Goal: Information Seeking & Learning: Learn about a topic

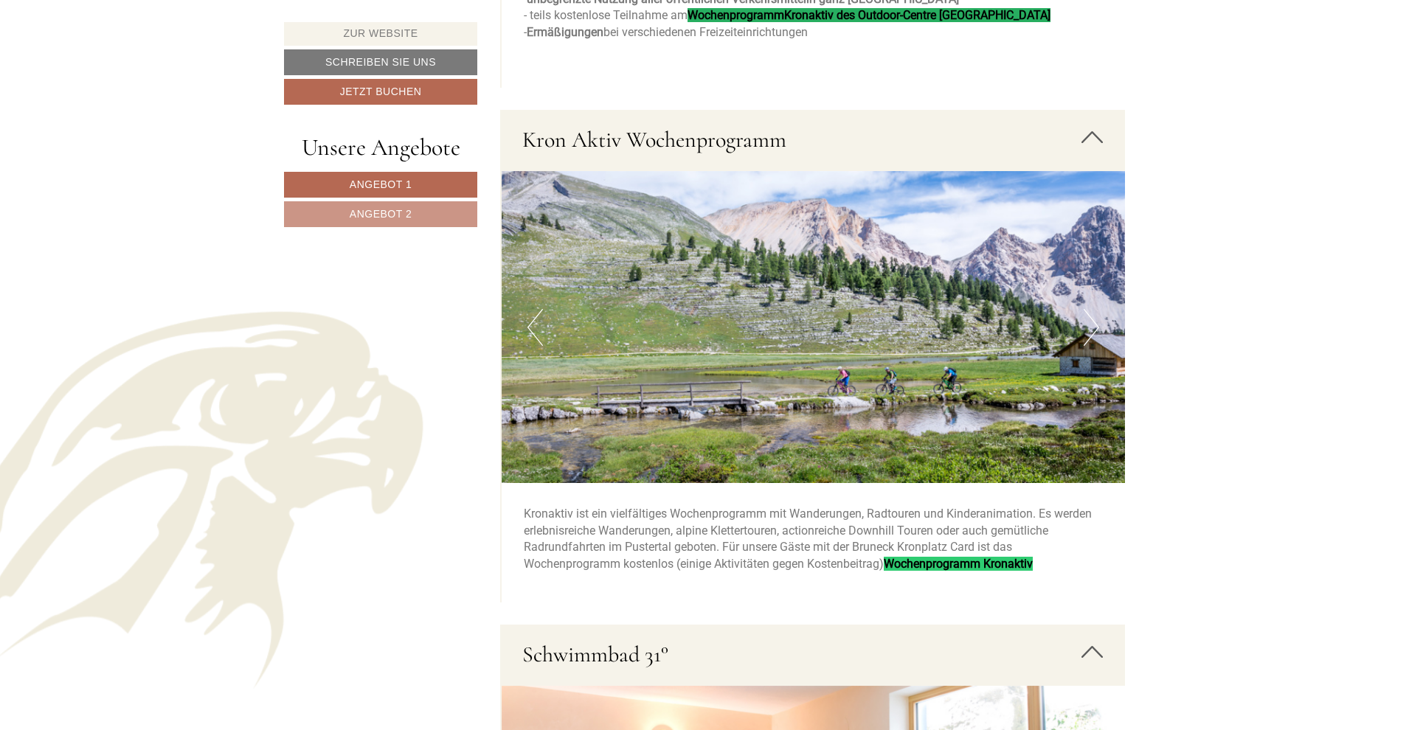
scroll to position [4202, 0]
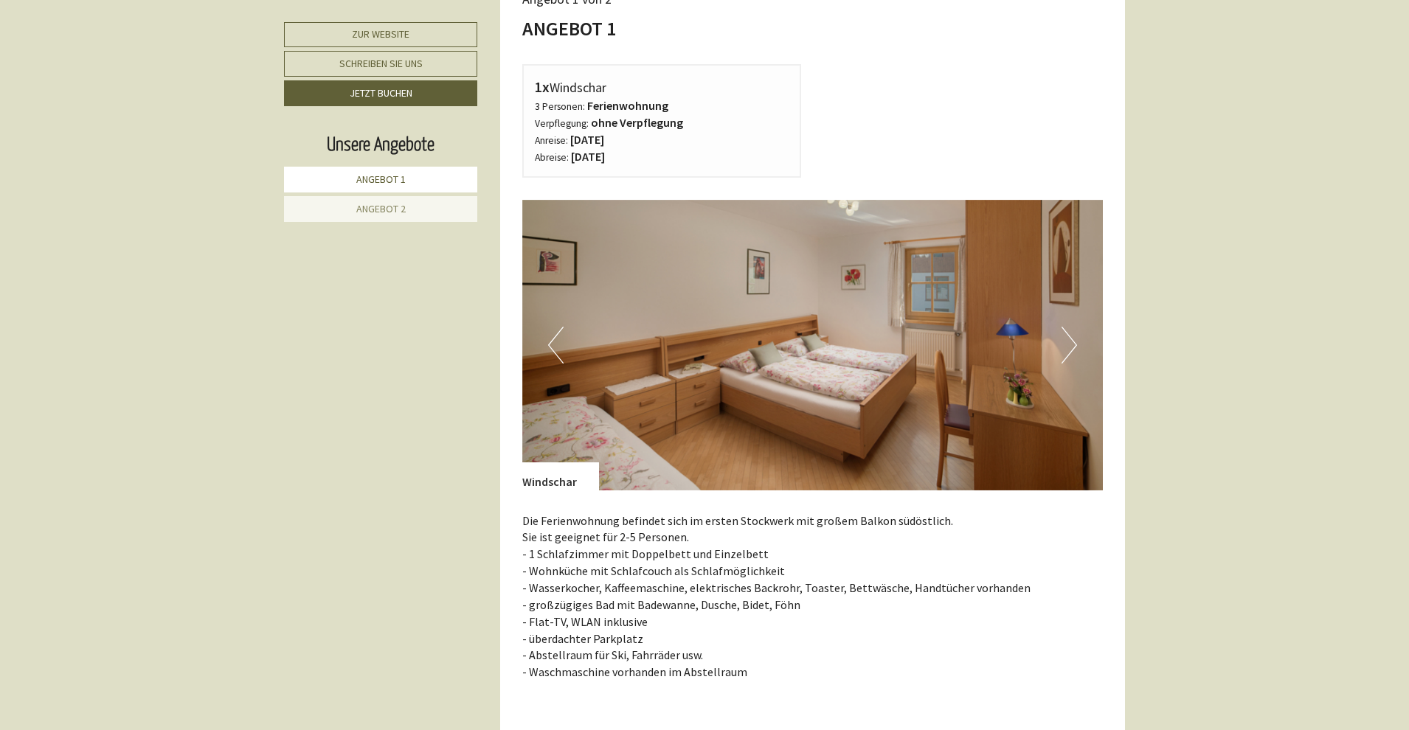
scroll to position [801, 0]
click at [1071, 337] on button "Next" at bounding box center [1069, 346] width 15 height 37
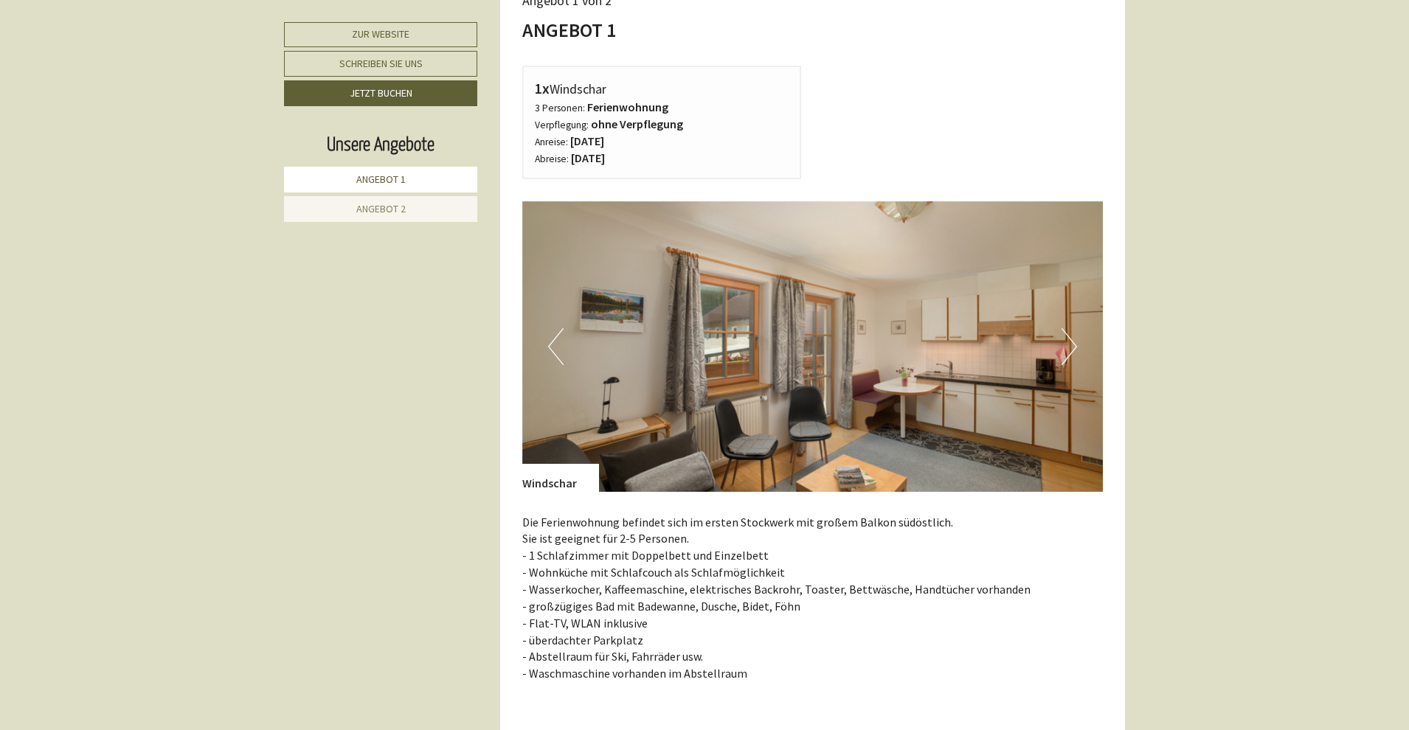
click at [1071, 337] on button "Next" at bounding box center [1069, 346] width 15 height 37
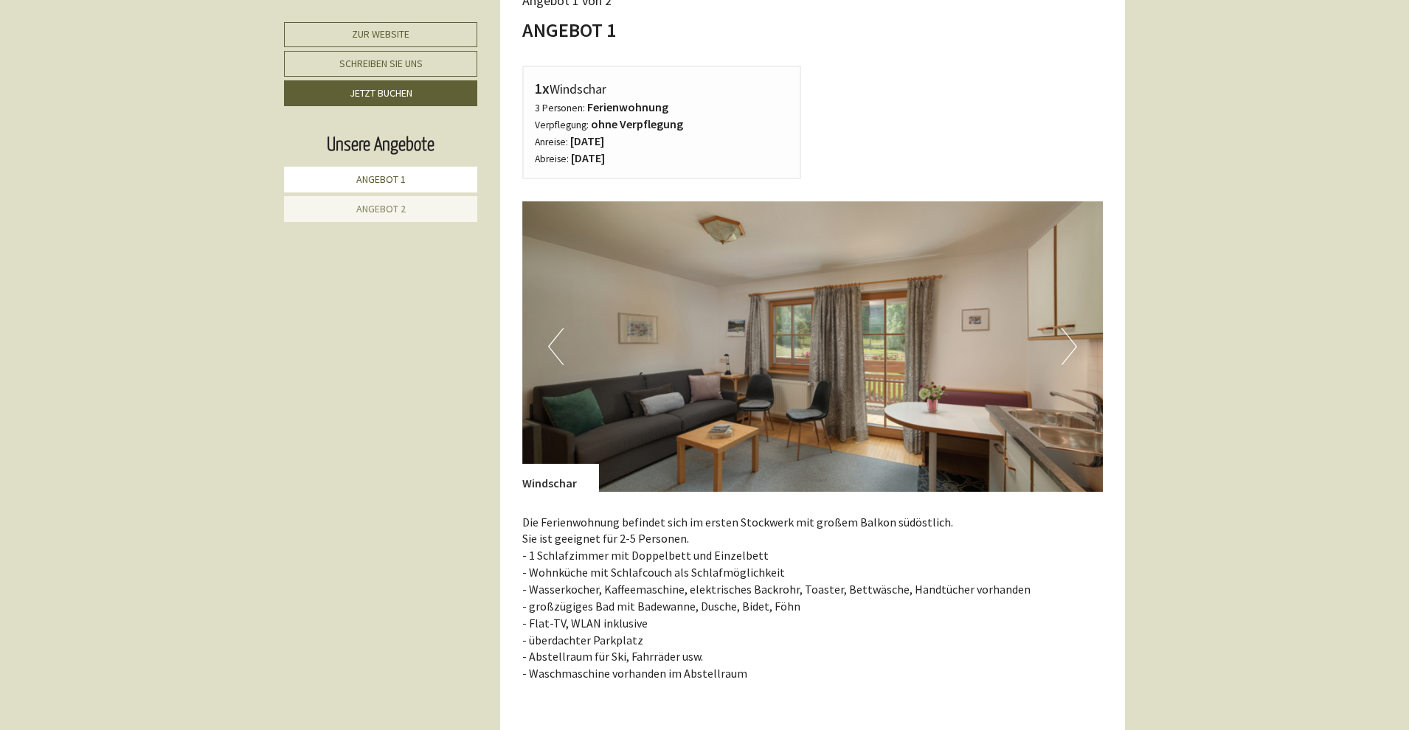
click at [1071, 337] on button "Next" at bounding box center [1069, 346] width 15 height 37
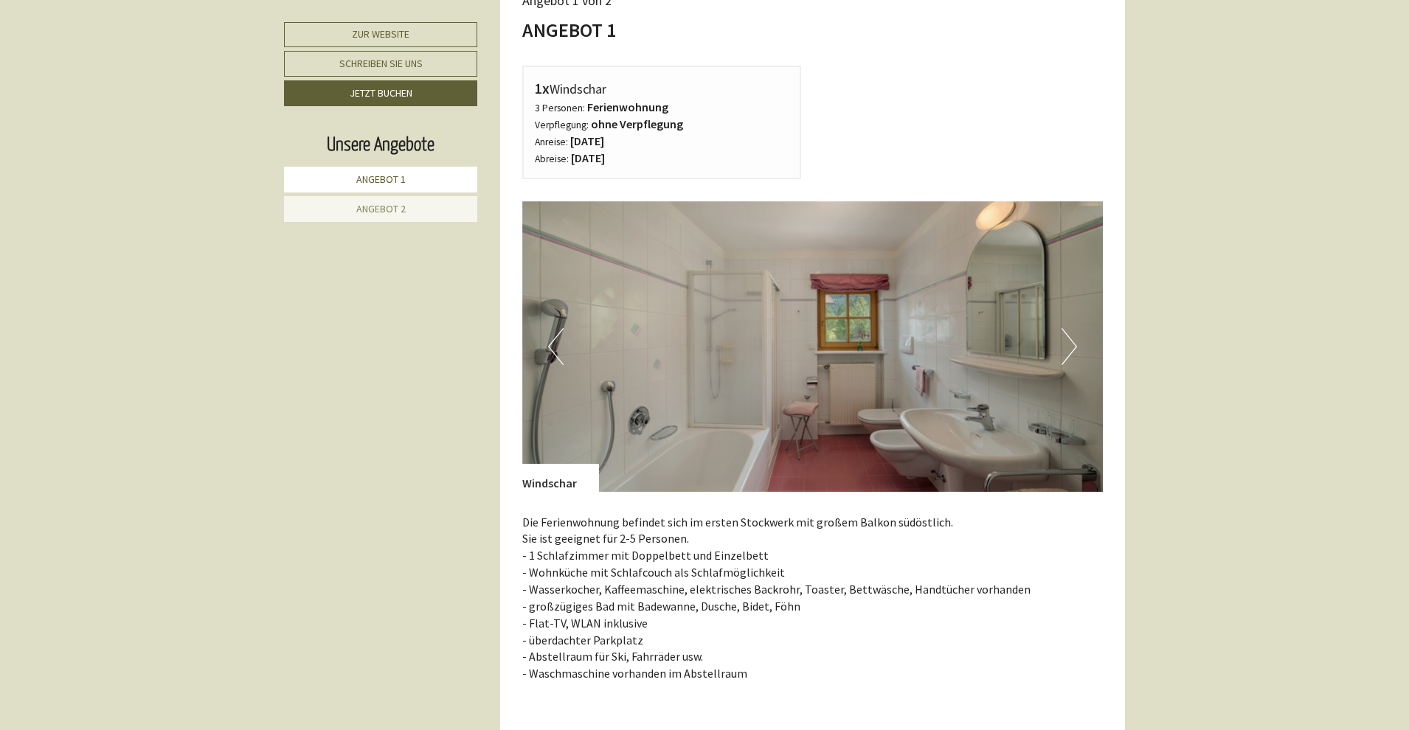
click at [1071, 337] on button "Next" at bounding box center [1069, 346] width 15 height 37
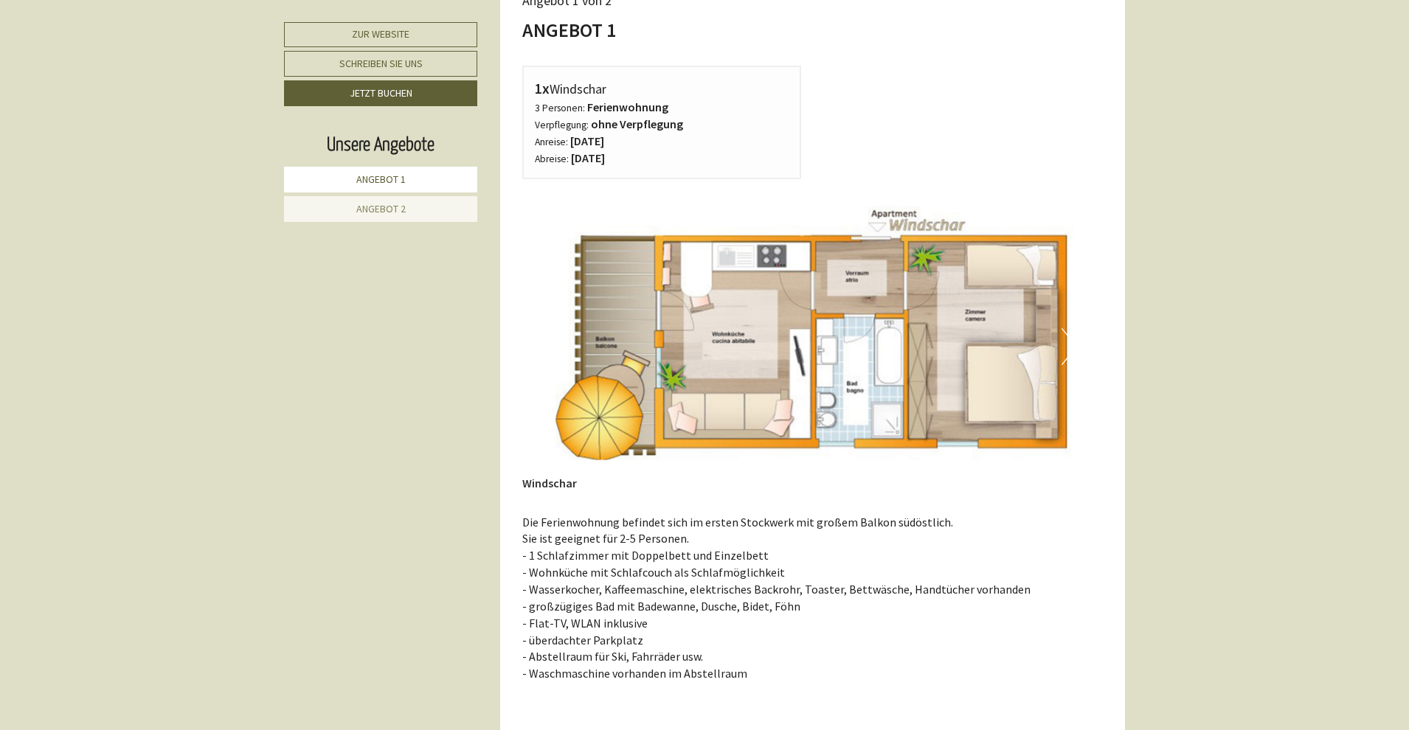
click at [1071, 337] on button "Next" at bounding box center [1069, 346] width 15 height 37
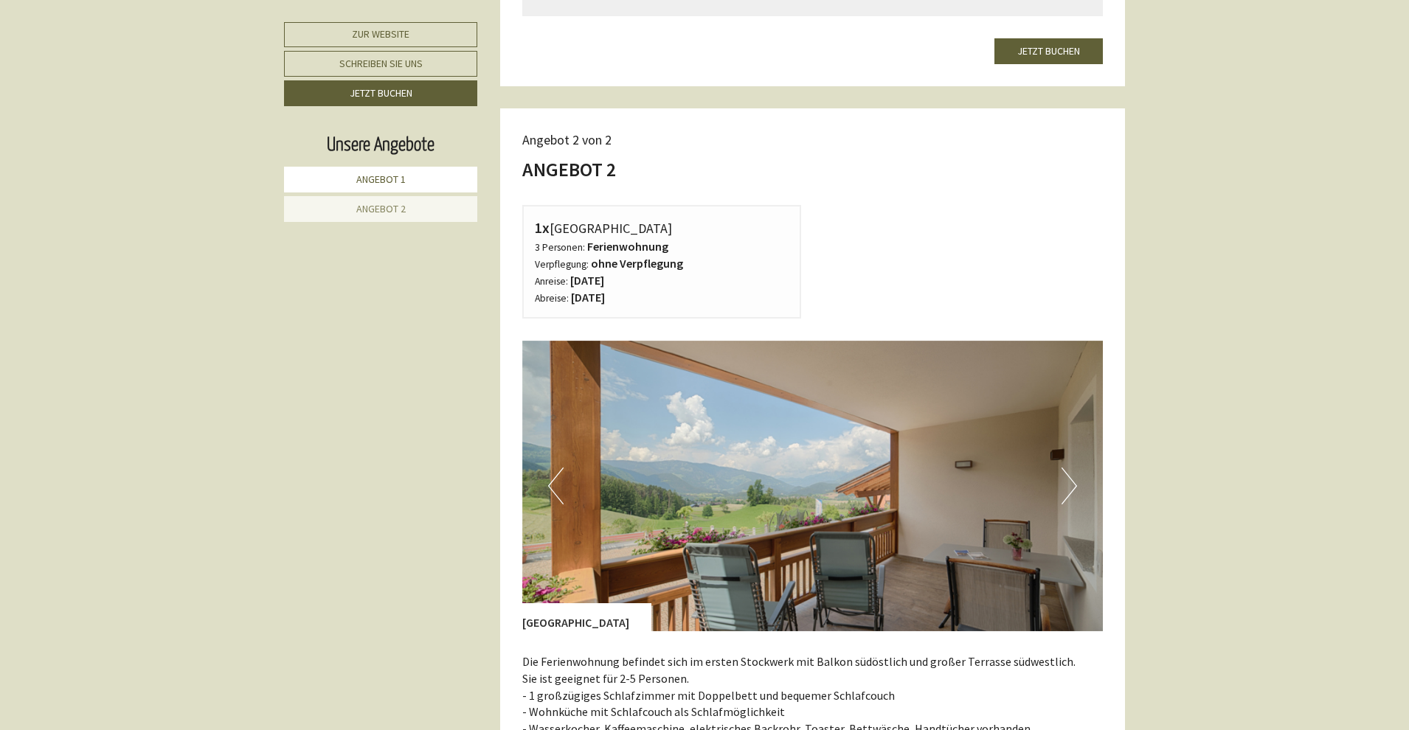
scroll to position [1692, 0]
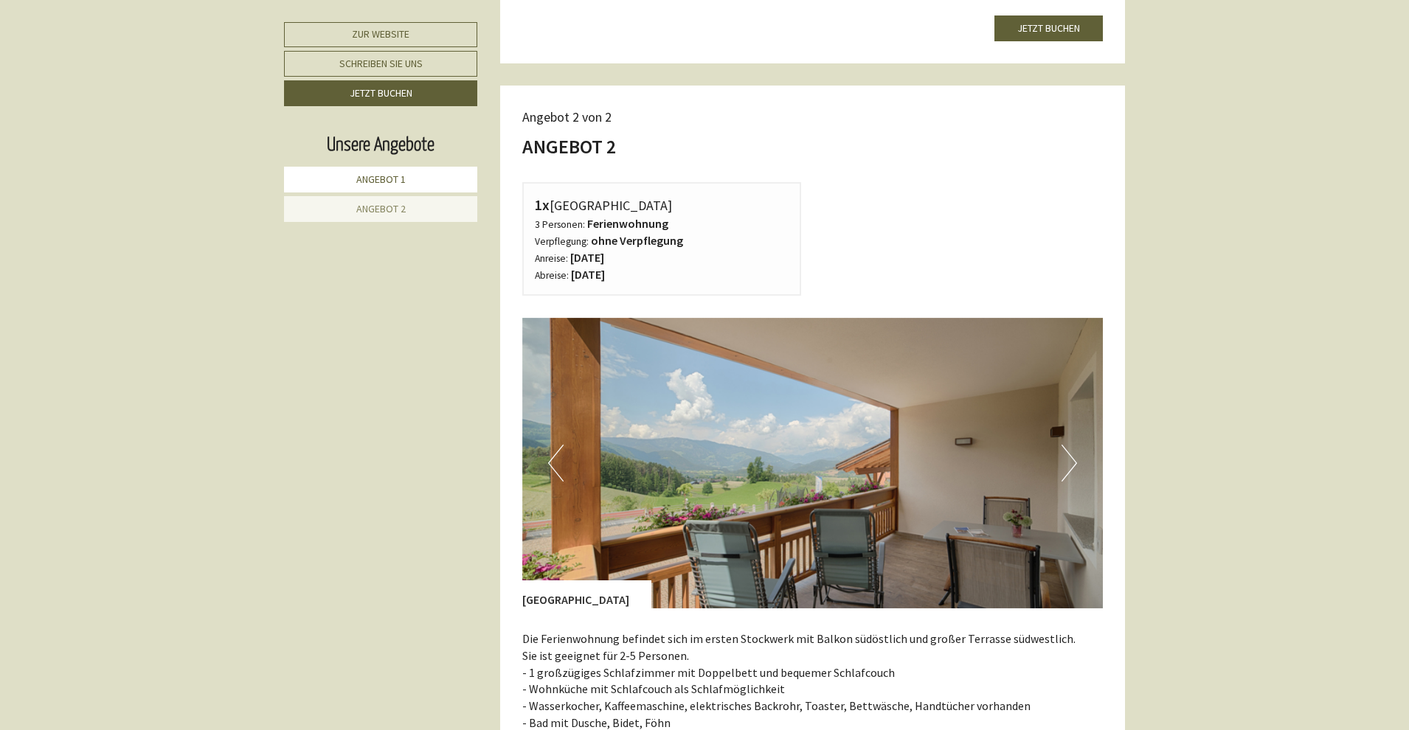
click at [1069, 456] on button "Next" at bounding box center [1069, 463] width 15 height 37
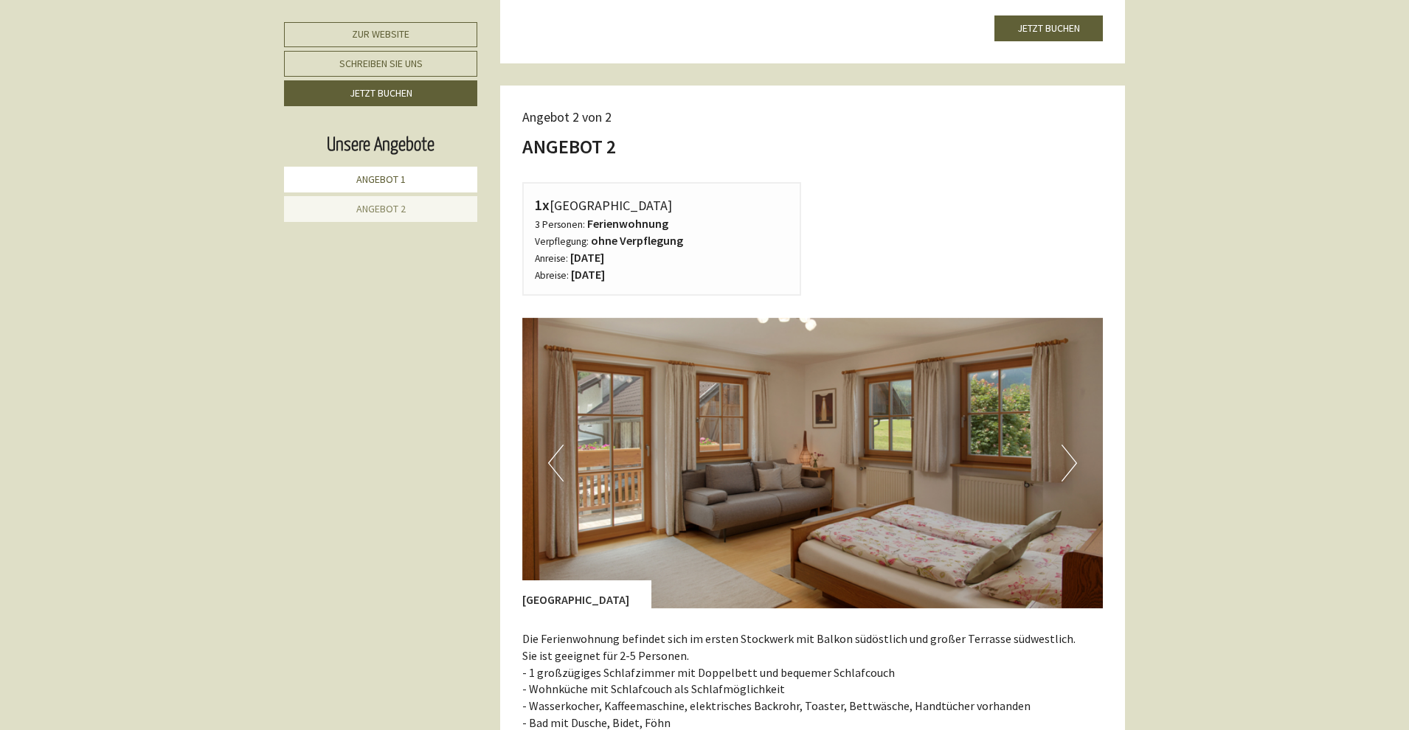
click at [1069, 456] on button "Next" at bounding box center [1069, 463] width 15 height 37
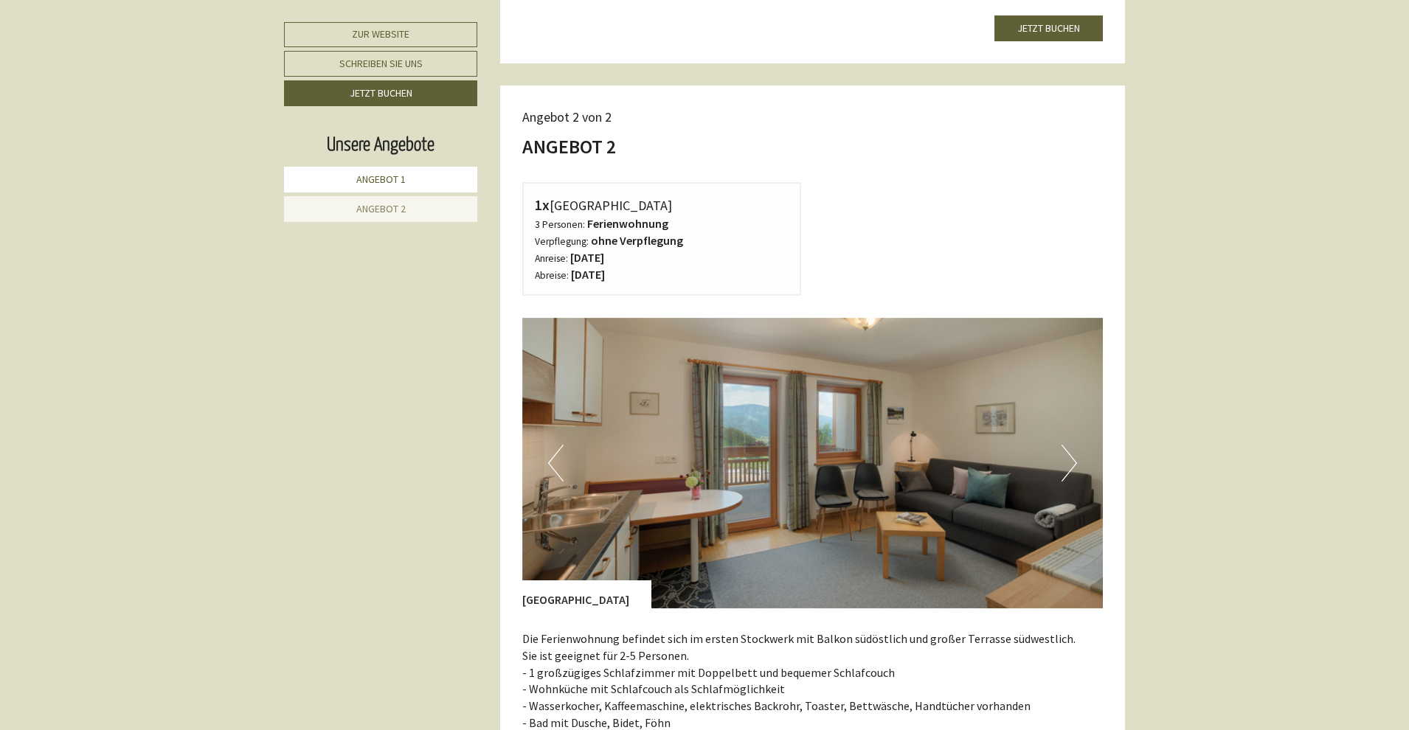
click at [1069, 456] on button "Next" at bounding box center [1069, 463] width 15 height 37
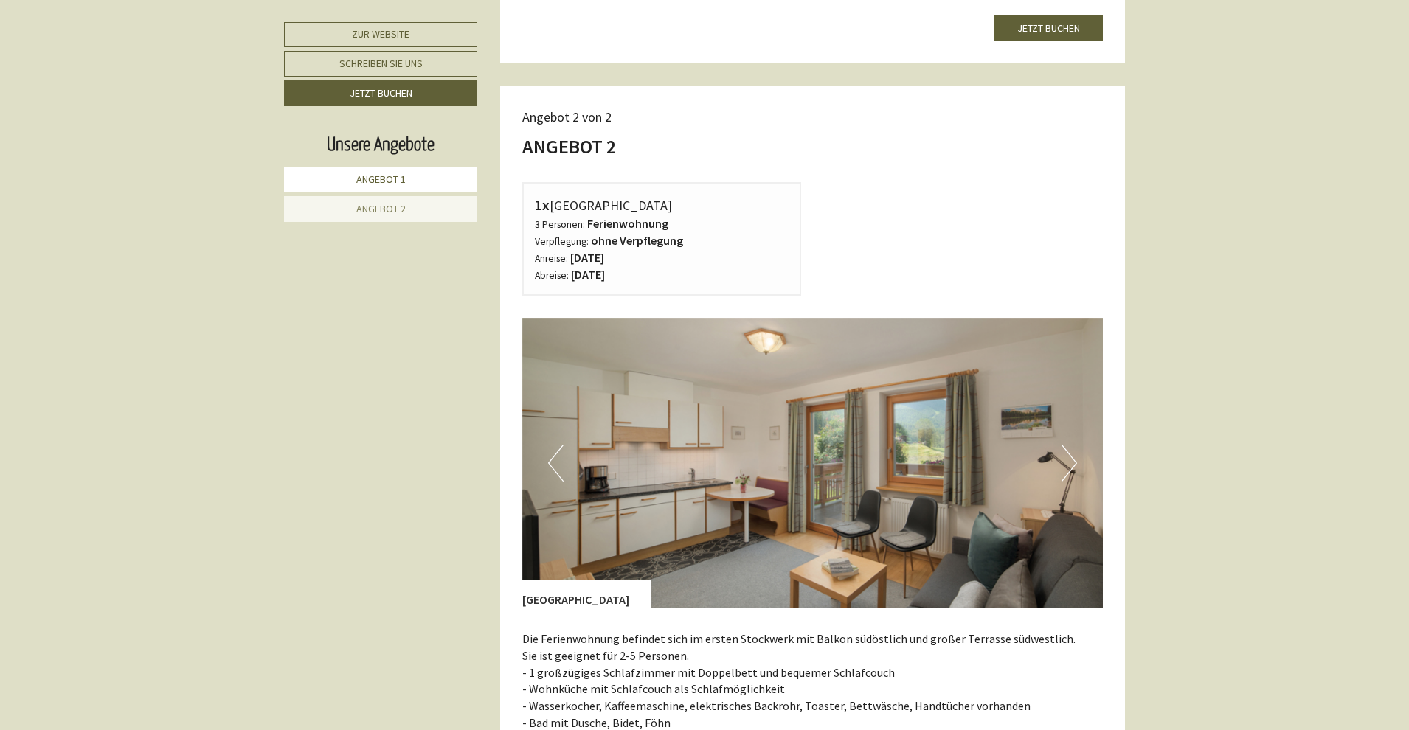
click at [1069, 456] on button "Next" at bounding box center [1069, 463] width 15 height 37
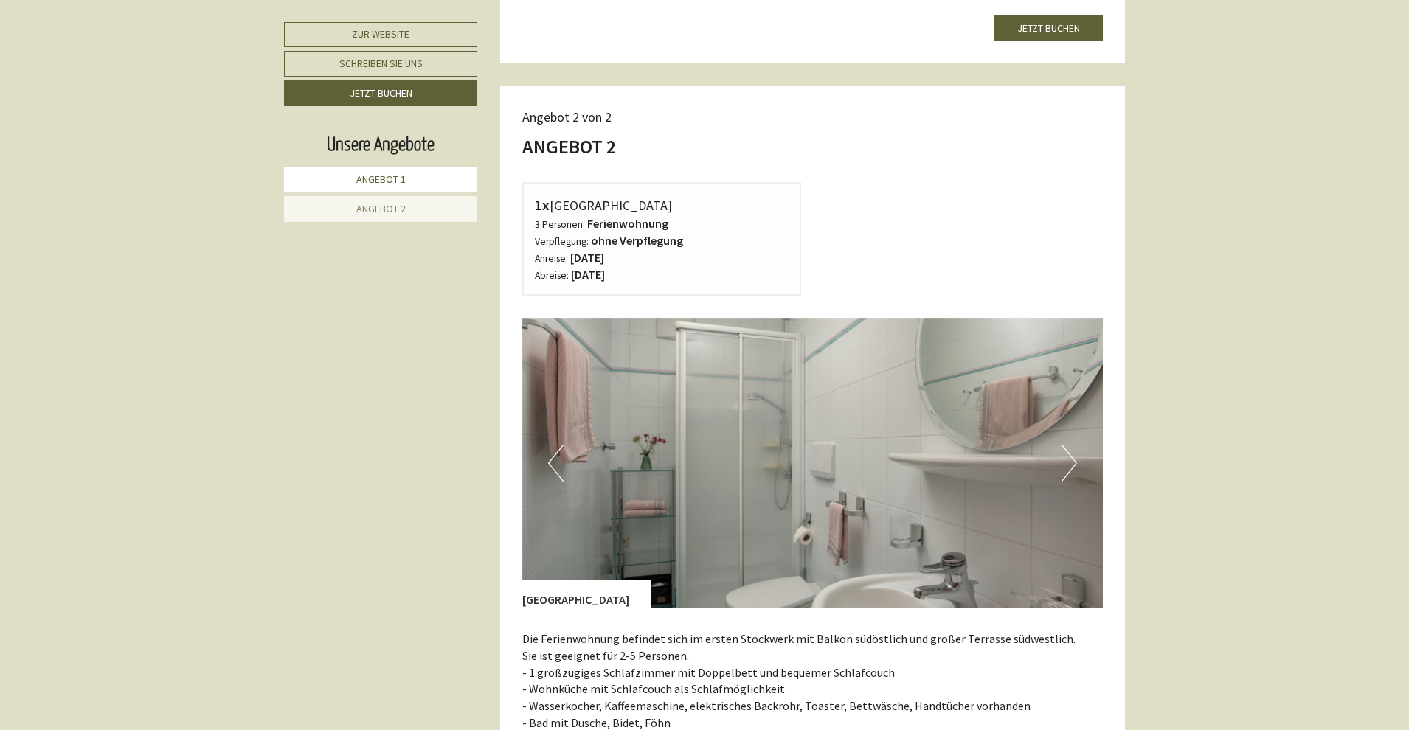
click at [1069, 456] on button "Next" at bounding box center [1069, 463] width 15 height 37
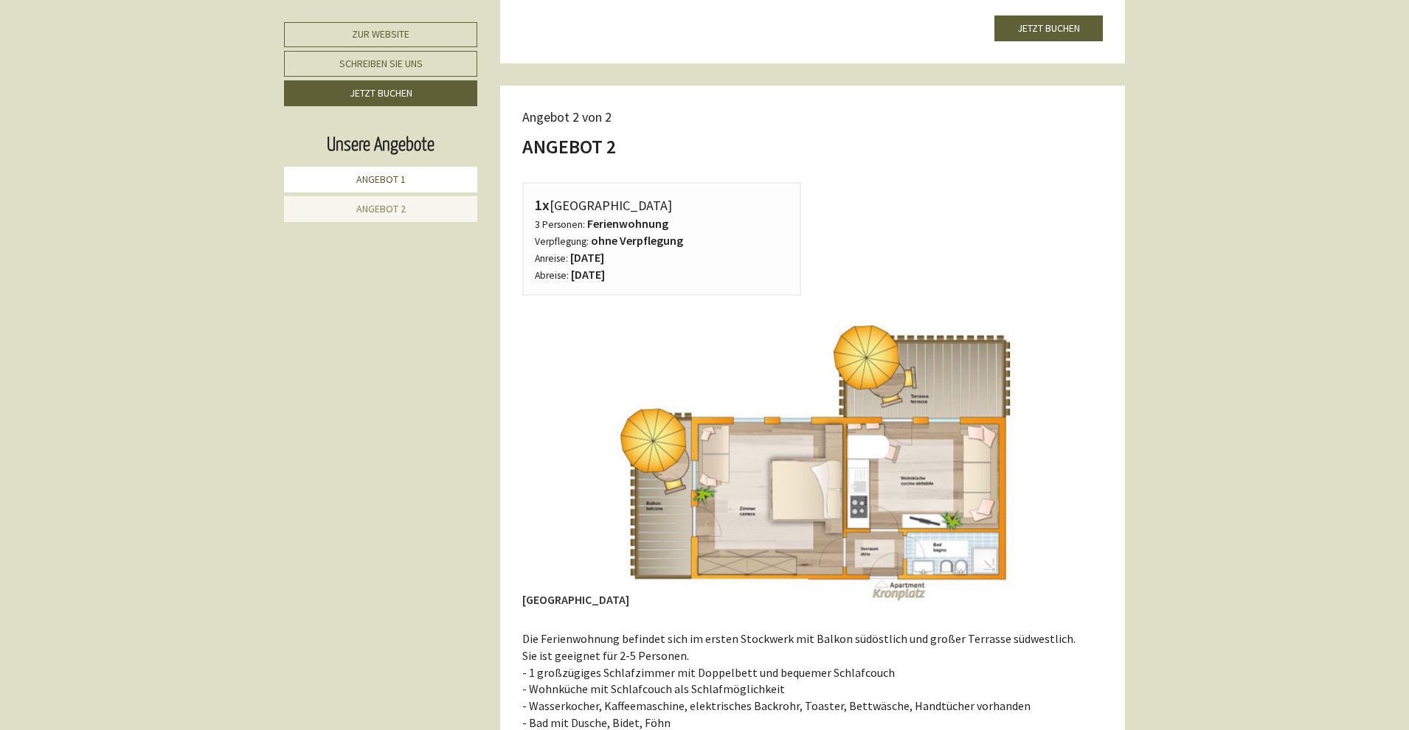
click at [1069, 456] on button "Next" at bounding box center [1069, 463] width 15 height 37
